Goal: Register for event/course

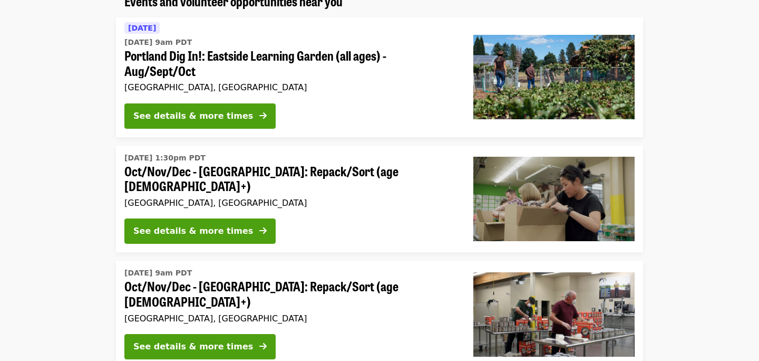
scroll to position [106, 0]
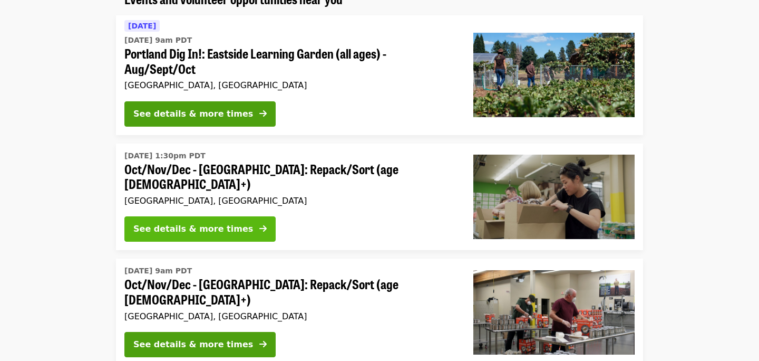
click at [198, 224] on div "See details & more times" at bounding box center [193, 229] width 120 height 13
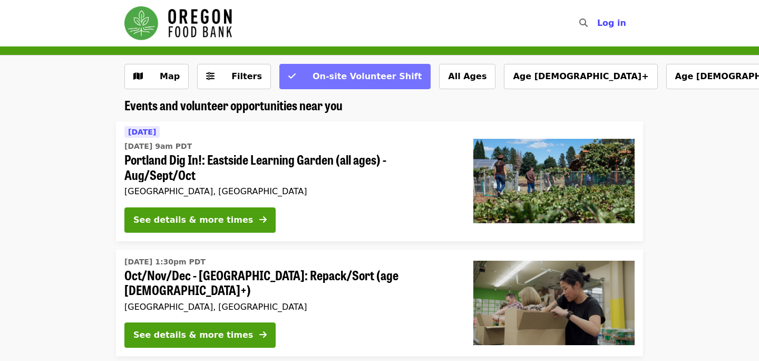
click at [352, 76] on span "On-site Volunteer Shift" at bounding box center [367, 76] width 109 height 10
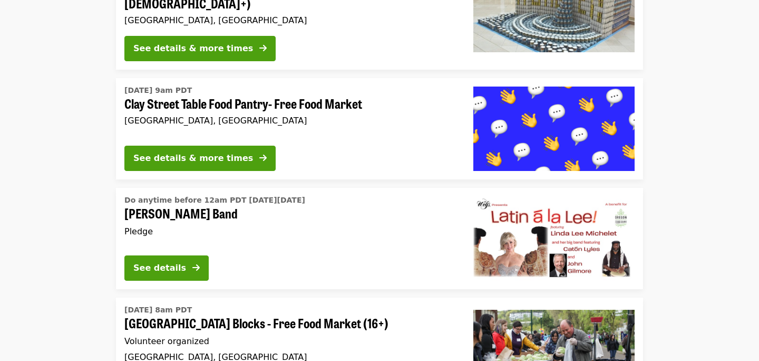
scroll to position [1018, 0]
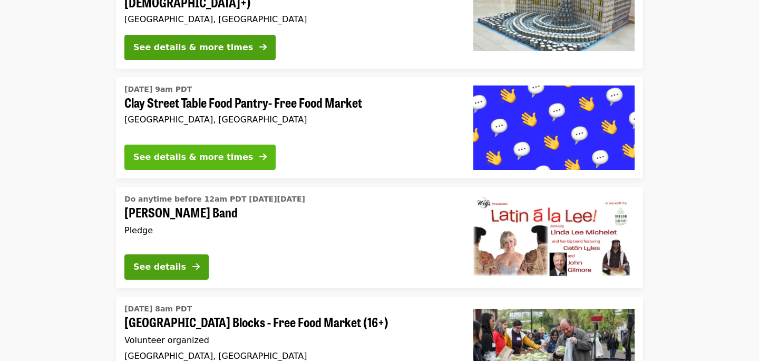
click at [195, 151] on div "See details & more times" at bounding box center [193, 157] width 120 height 13
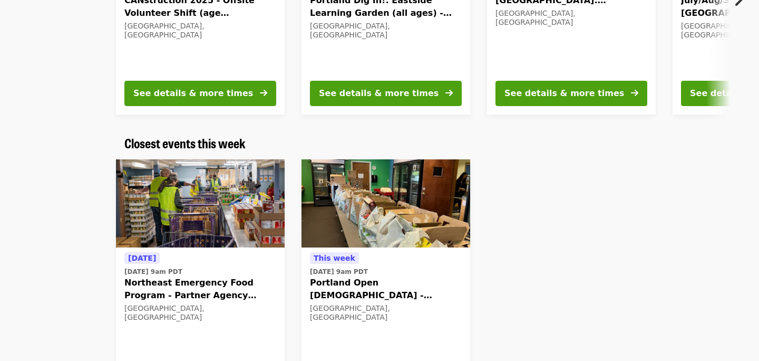
scroll to position [217, 0]
